Goal: Information Seeking & Learning: Learn about a topic

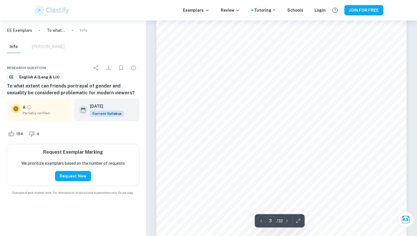
scroll to position [886, 0]
type input "11"
click at [204, 7] on div "Exemplars Review Tutoring Schools Login JOIN FOR FREE" at bounding box center [208, 10] width 363 height 11
click at [204, 9] on p "Exemplars" at bounding box center [196, 10] width 26 height 6
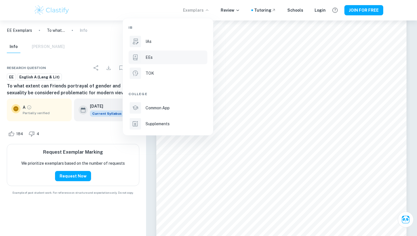
click at [188, 58] on div "EEs" at bounding box center [175, 57] width 61 height 6
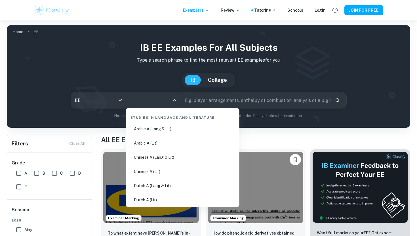
click at [163, 99] on input "All Subjects" at bounding box center [148, 100] width 41 height 11
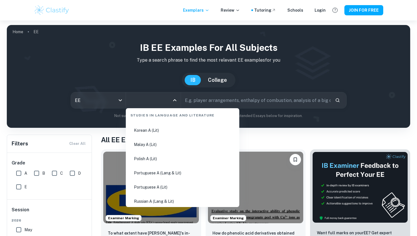
scroll to position [219, 0]
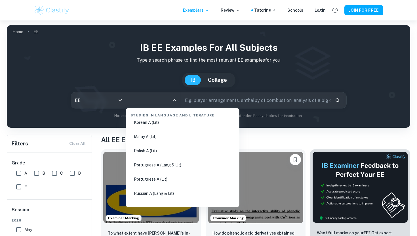
click at [229, 99] on input "text" at bounding box center [255, 100] width 149 height 16
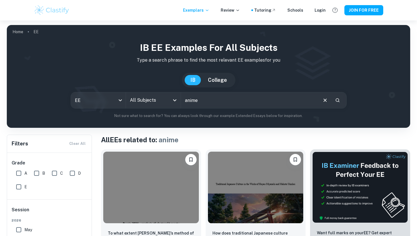
click at [225, 98] on input "anime" at bounding box center [249, 100] width 136 height 16
type input "attack on titan"
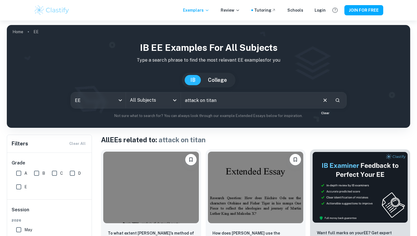
click at [326, 98] on icon "Clear" at bounding box center [325, 100] width 6 height 6
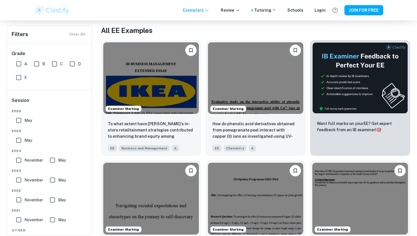
scroll to position [214, 0]
